Goal: Book appointment/travel/reservation

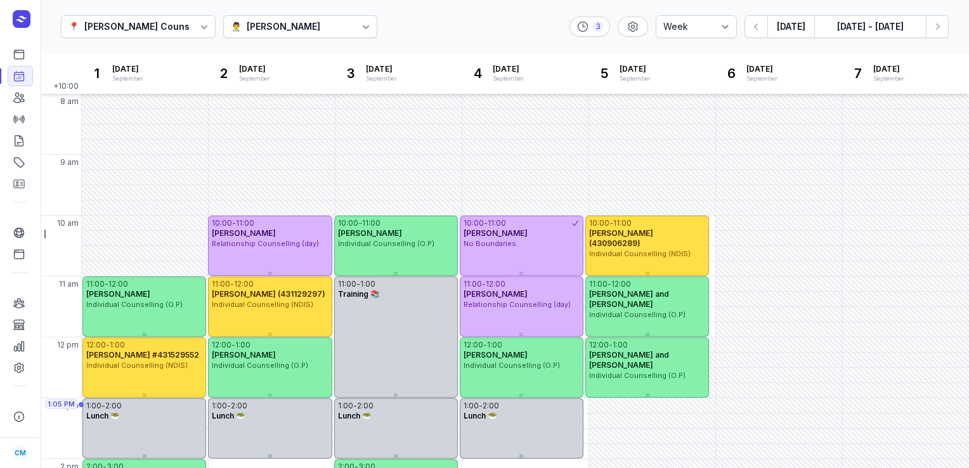
select select "week"
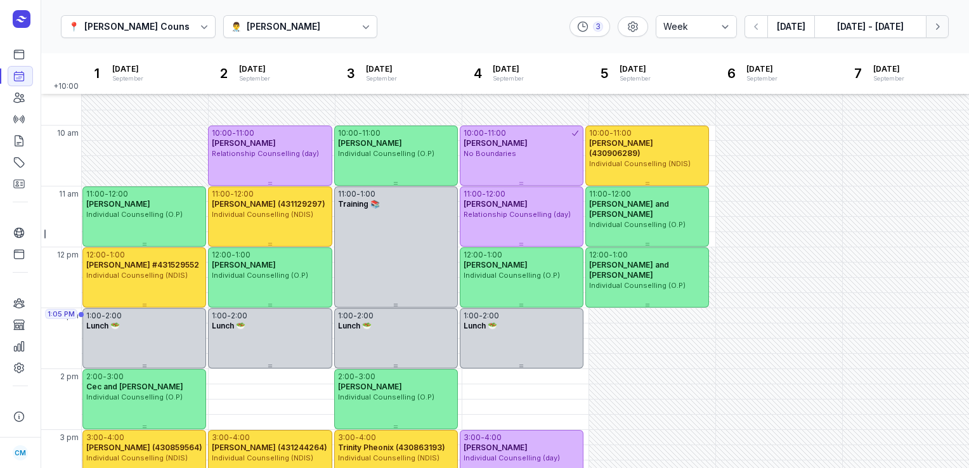
click at [947, 23] on button "Next week" at bounding box center [937, 26] width 23 height 23
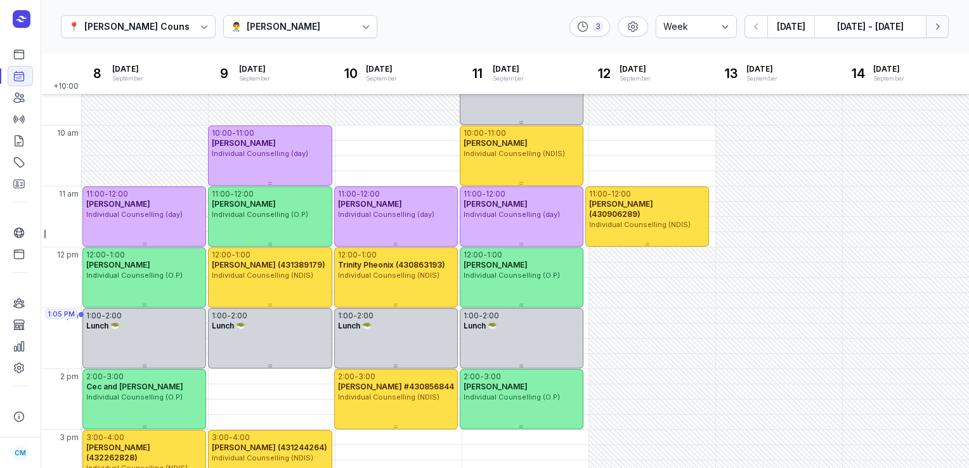
click at [947, 23] on button "Next week" at bounding box center [937, 26] width 23 height 23
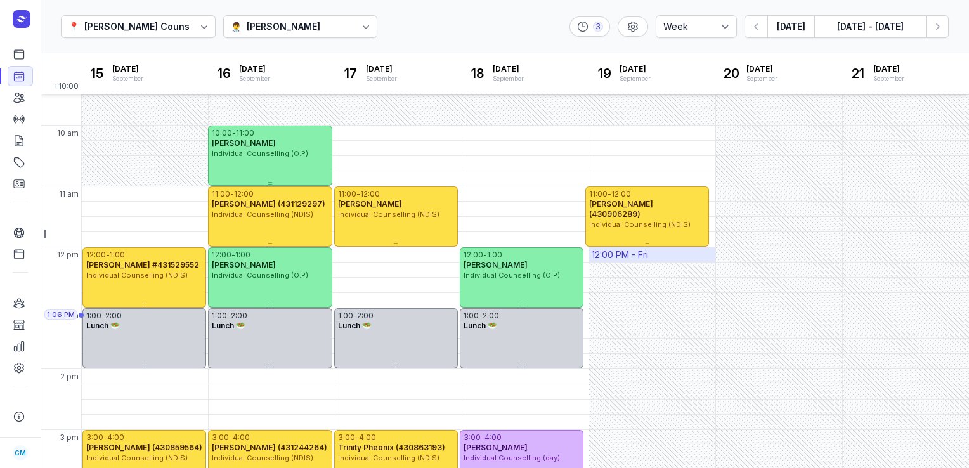
click at [624, 254] on div "12:00 PM - Fri" at bounding box center [620, 255] width 56 height 13
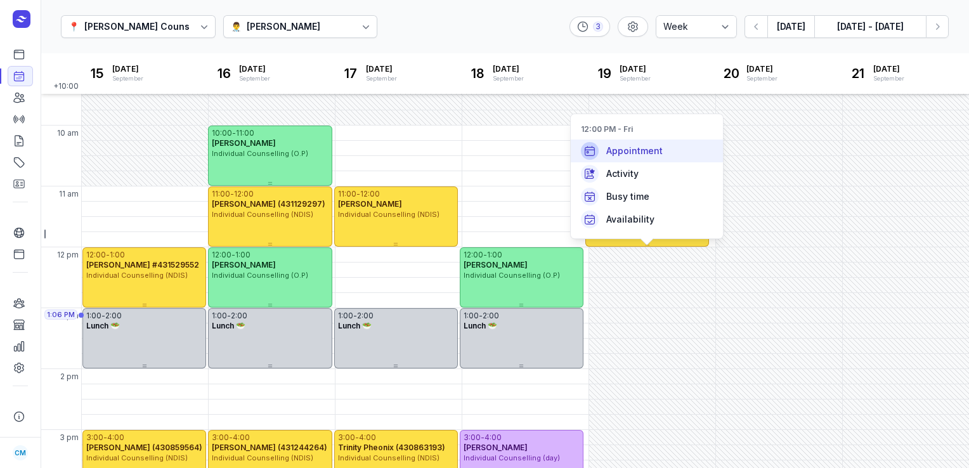
click at [624, 153] on span "Appointment" at bounding box center [634, 151] width 56 height 13
select select
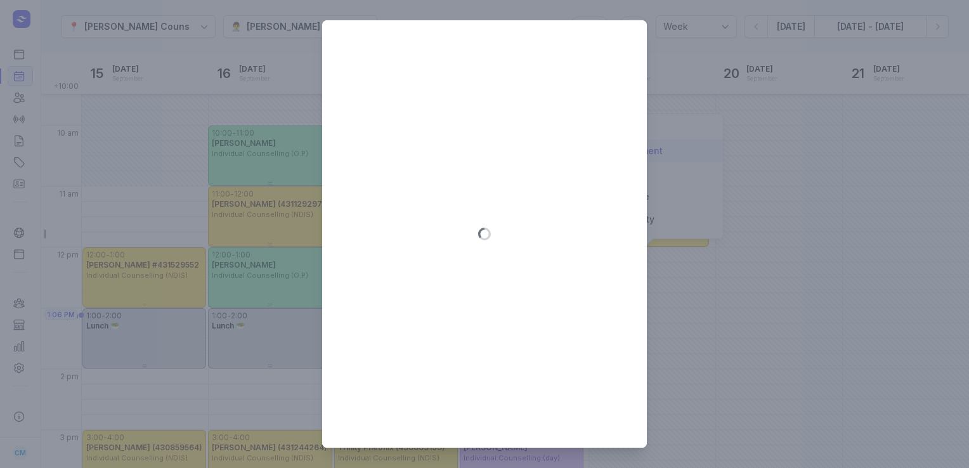
type input "[DATE]"
select select "12:00"
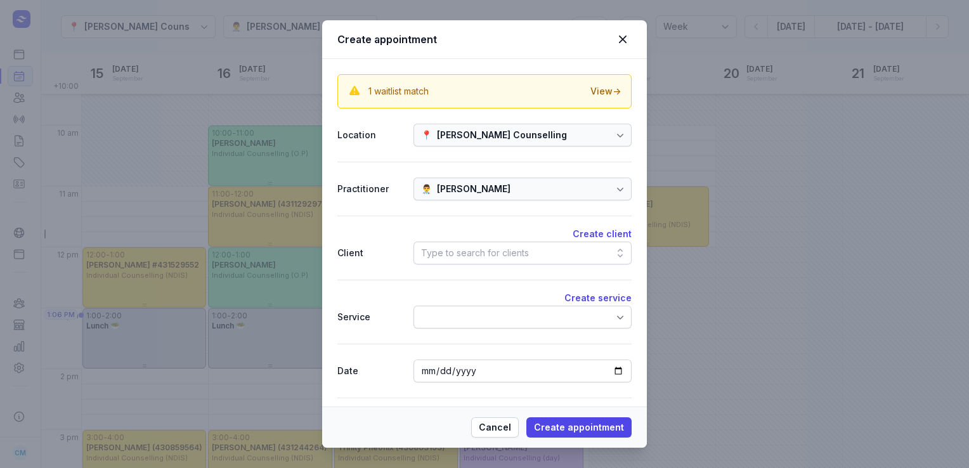
click at [490, 254] on div "Type to search for clients" at bounding box center [475, 252] width 108 height 15
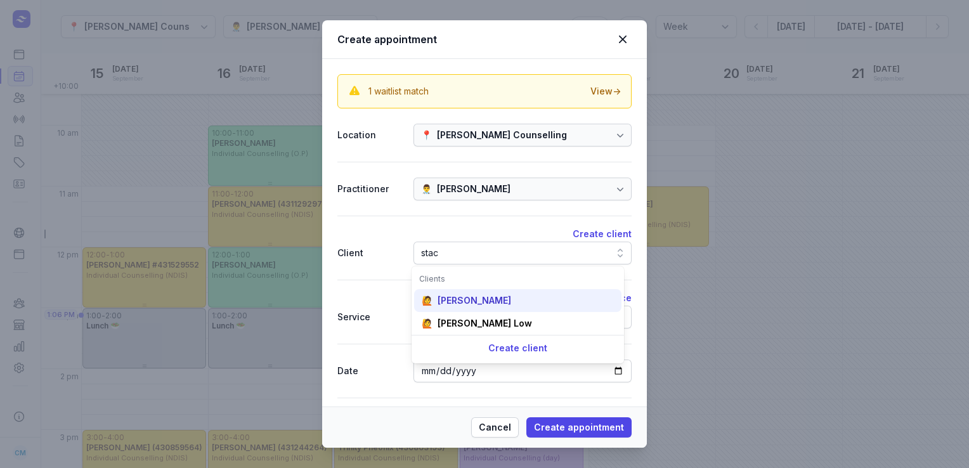
type input "stac"
click at [477, 298] on div "[PERSON_NAME]" at bounding box center [475, 300] width 74 height 13
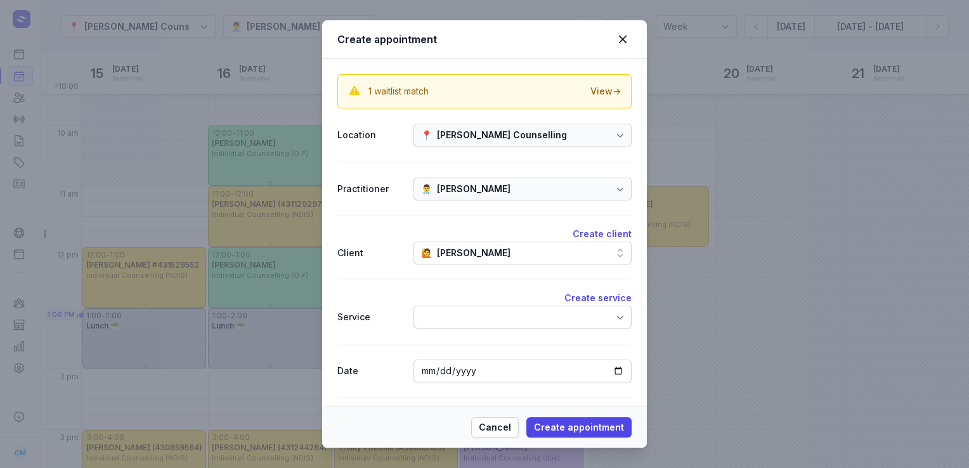
click at [474, 315] on div at bounding box center [523, 317] width 218 height 23
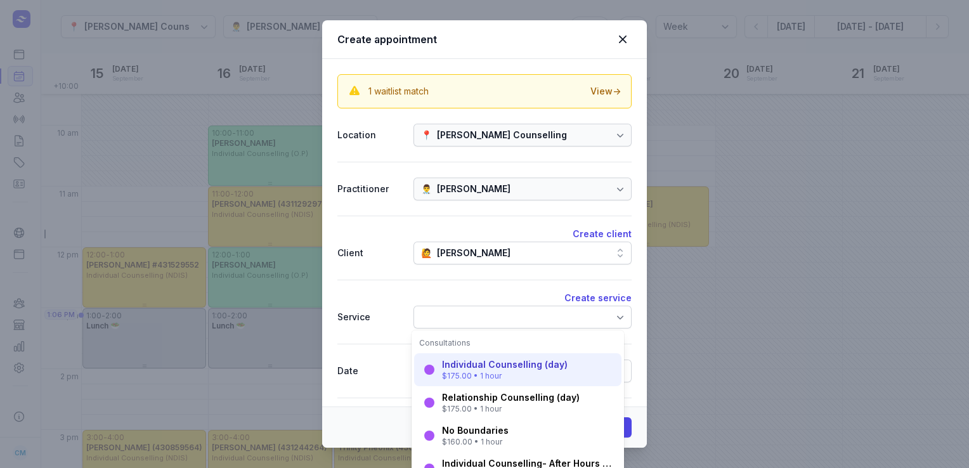
click at [473, 366] on div "Individual Counselling (day)" at bounding box center [505, 364] width 126 height 13
select select "13:00"
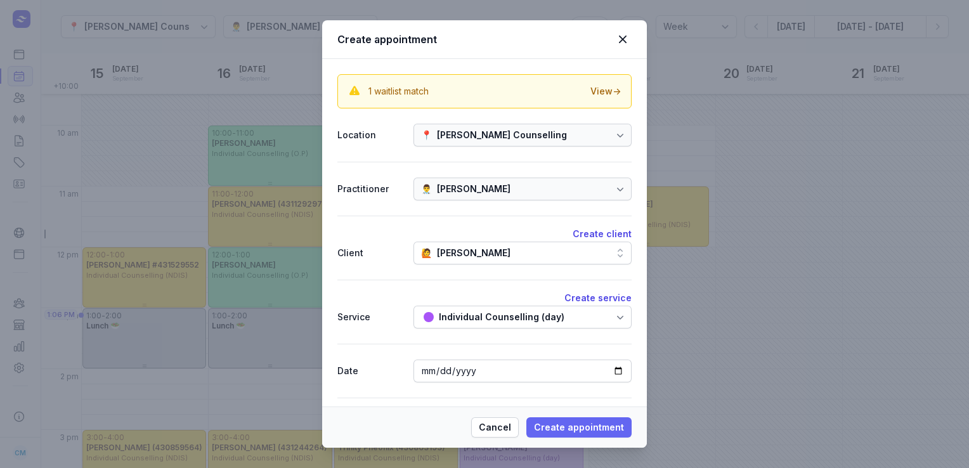
click at [589, 425] on span "Create appointment" at bounding box center [579, 427] width 90 height 15
select select
